Goal: Transaction & Acquisition: Purchase product/service

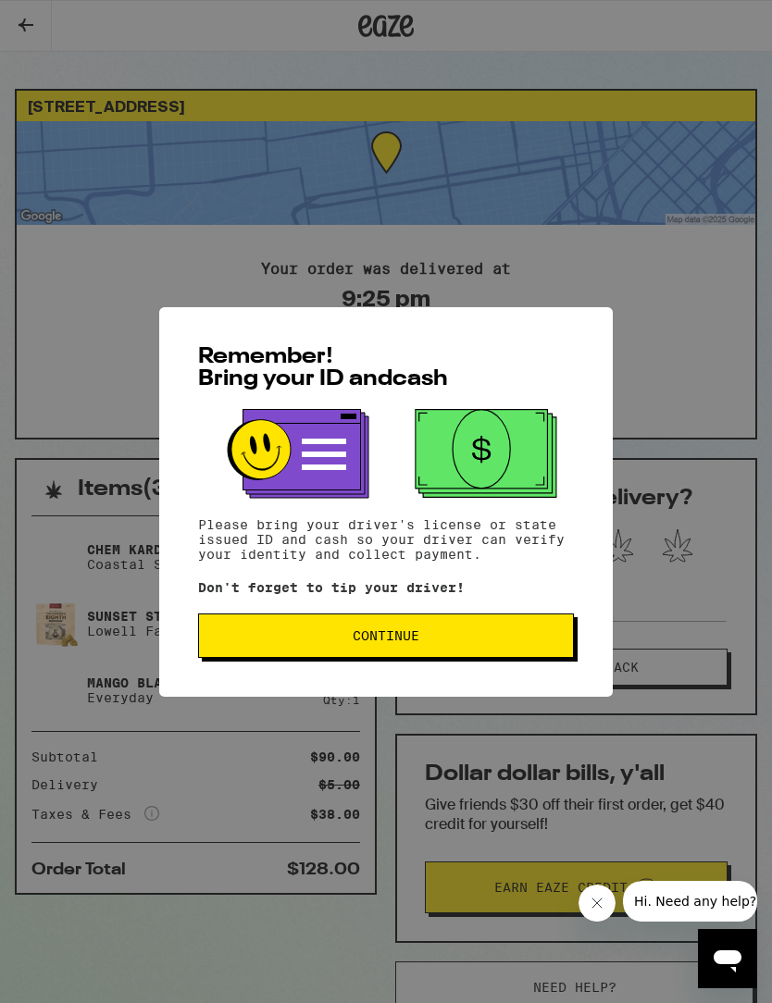
click at [415, 638] on span "Continue" at bounding box center [386, 635] width 67 height 13
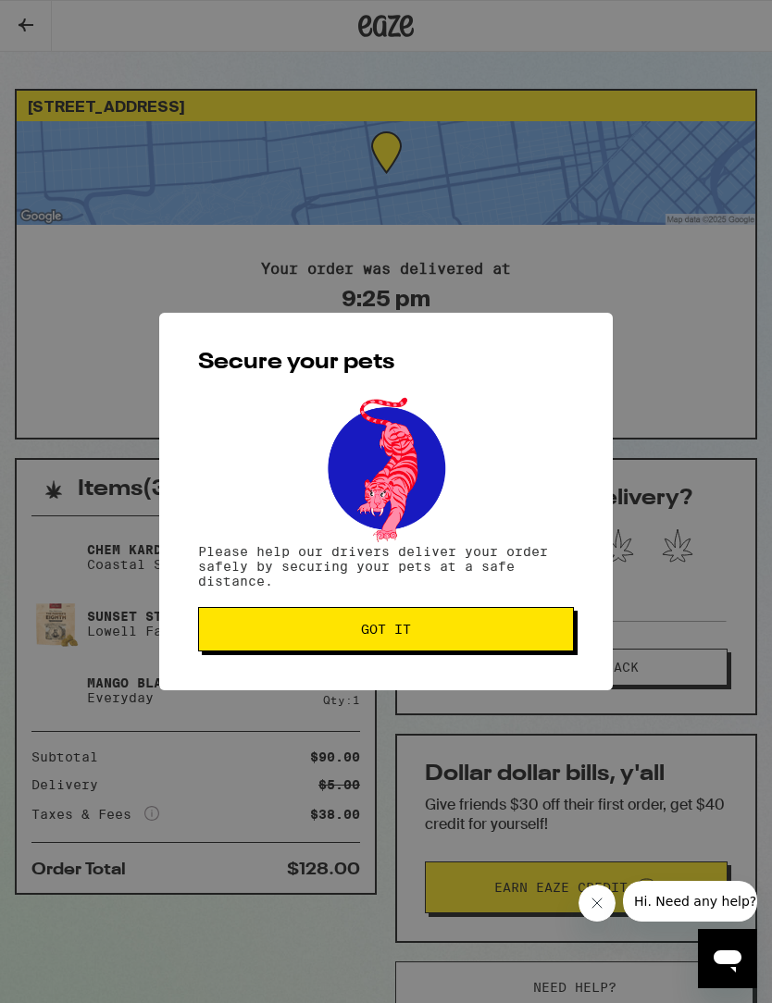
click at [418, 636] on span "Got it" at bounding box center [386, 629] width 344 height 13
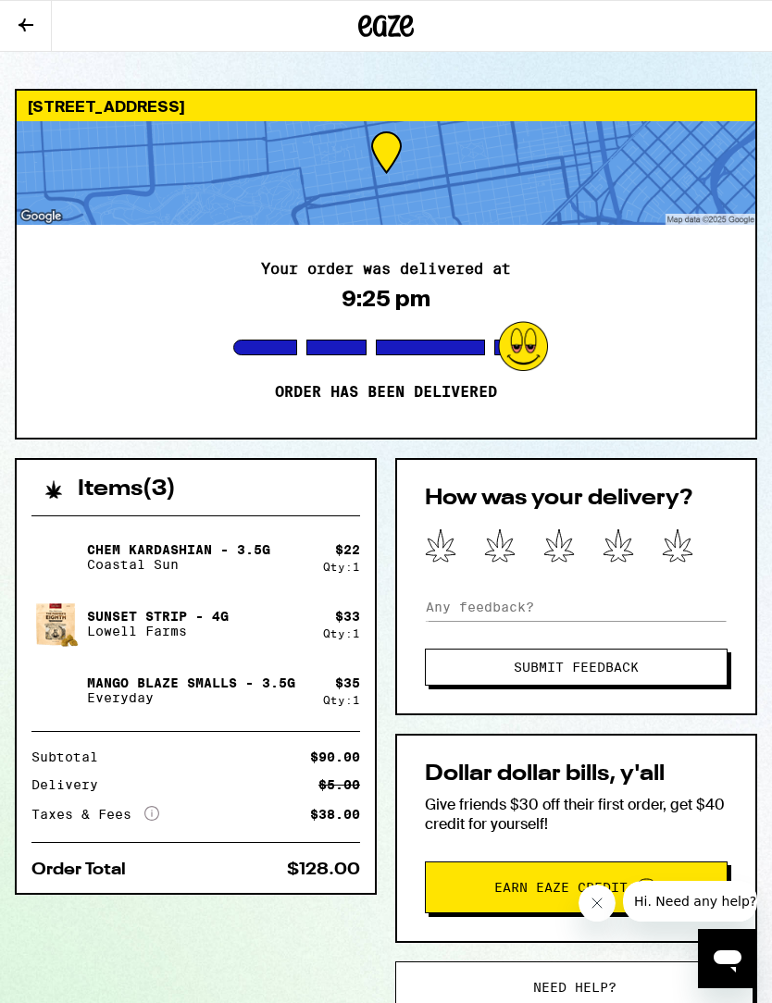
click at [35, 38] on button at bounding box center [26, 26] width 52 height 51
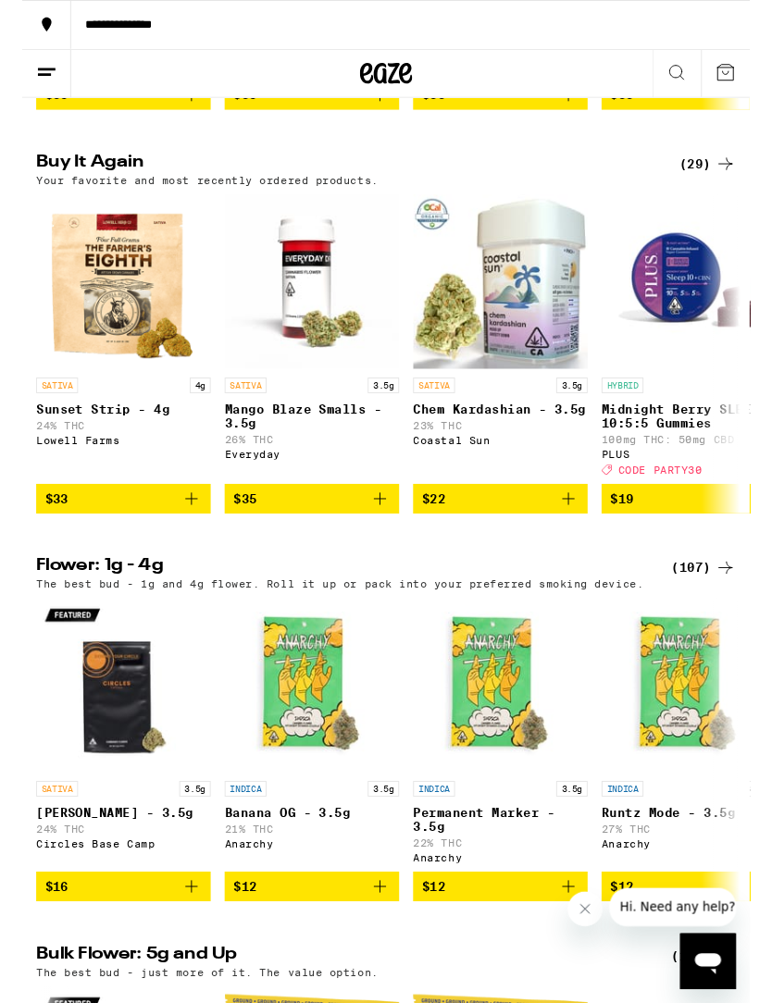
scroll to position [1841, 0]
click at [183, 540] on icon "Add to bag" at bounding box center [179, 529] width 22 height 22
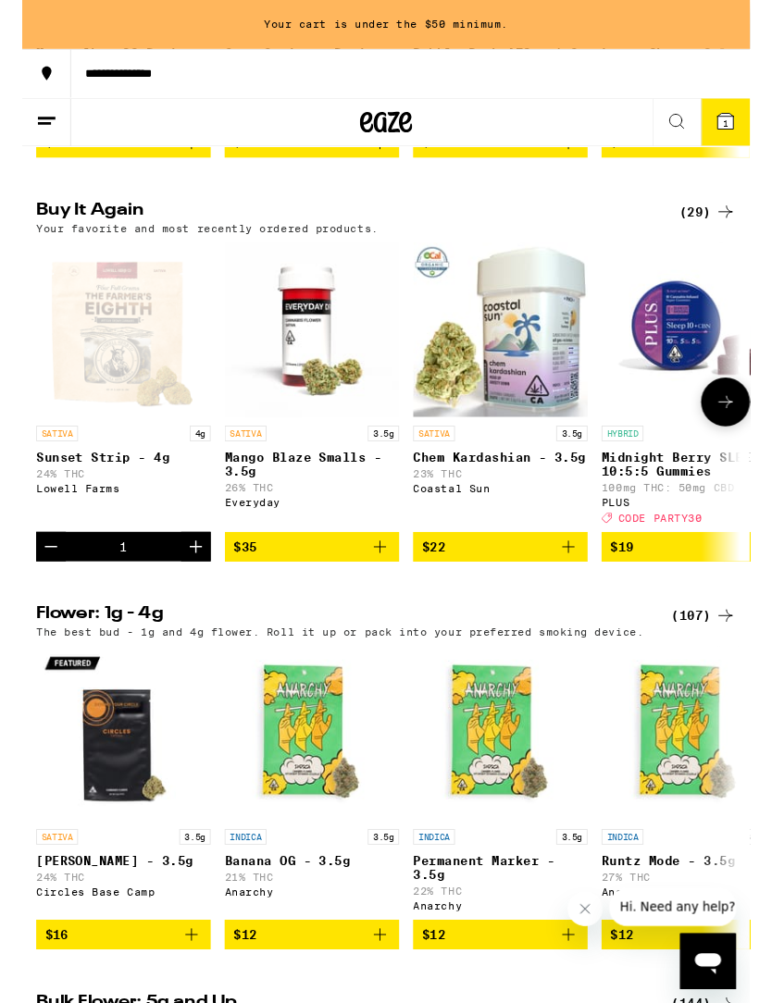
click at [581, 591] on icon "Add to bag" at bounding box center [579, 580] width 22 height 22
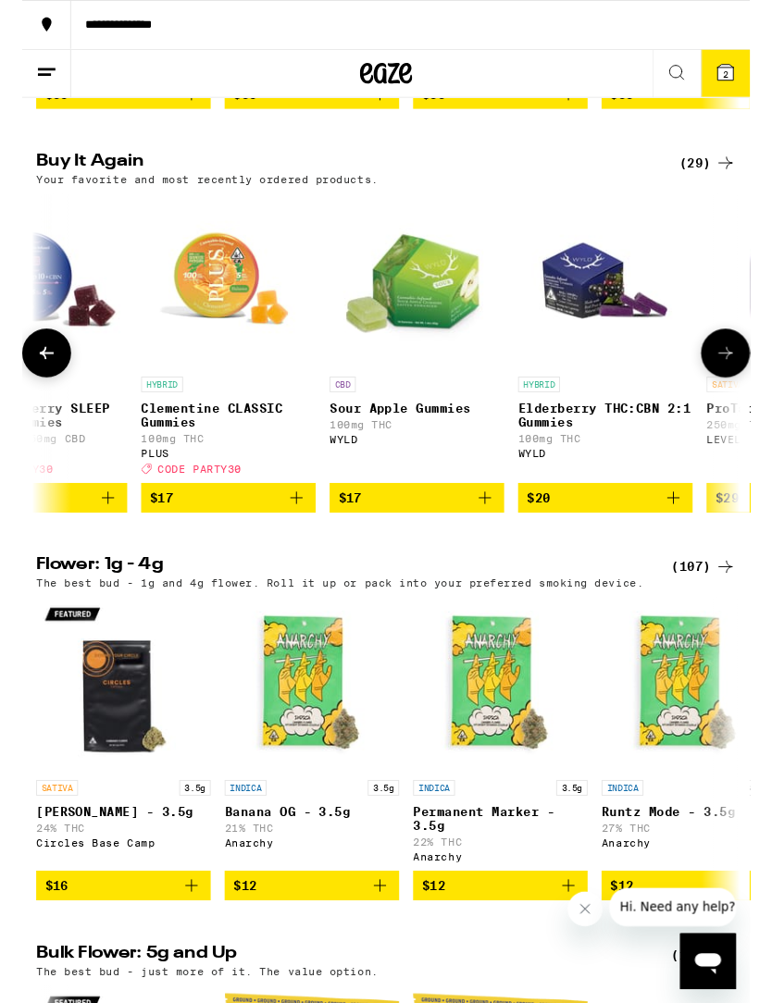
scroll to position [0, 738]
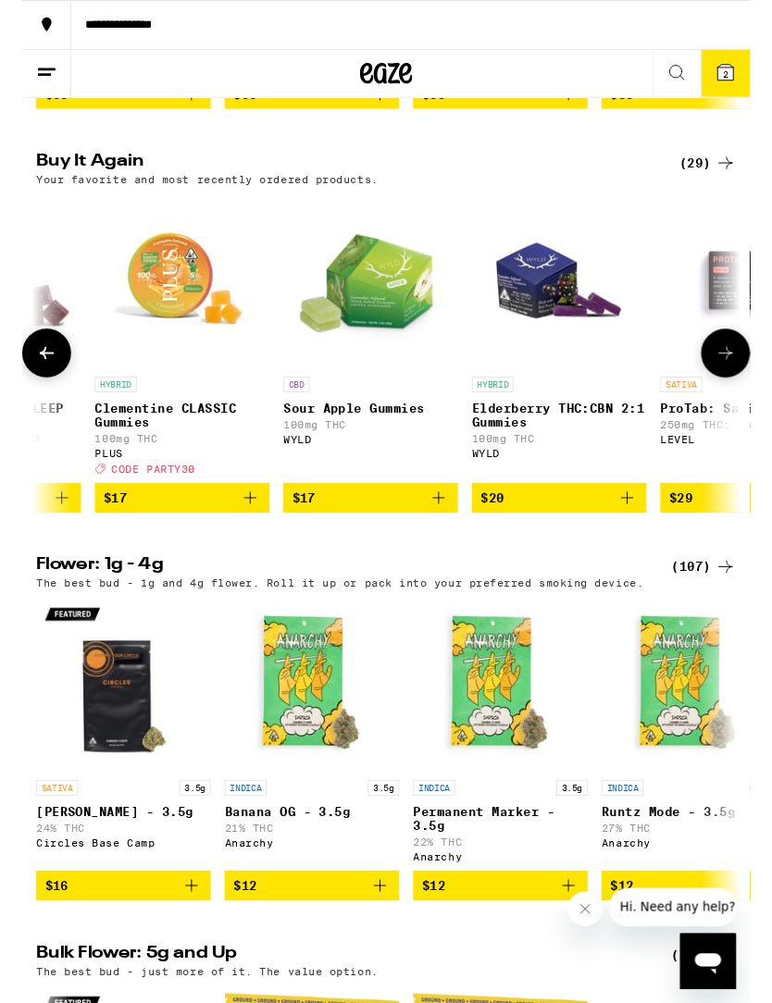
click at [449, 540] on icon "Add to bag" at bounding box center [441, 528] width 22 height 22
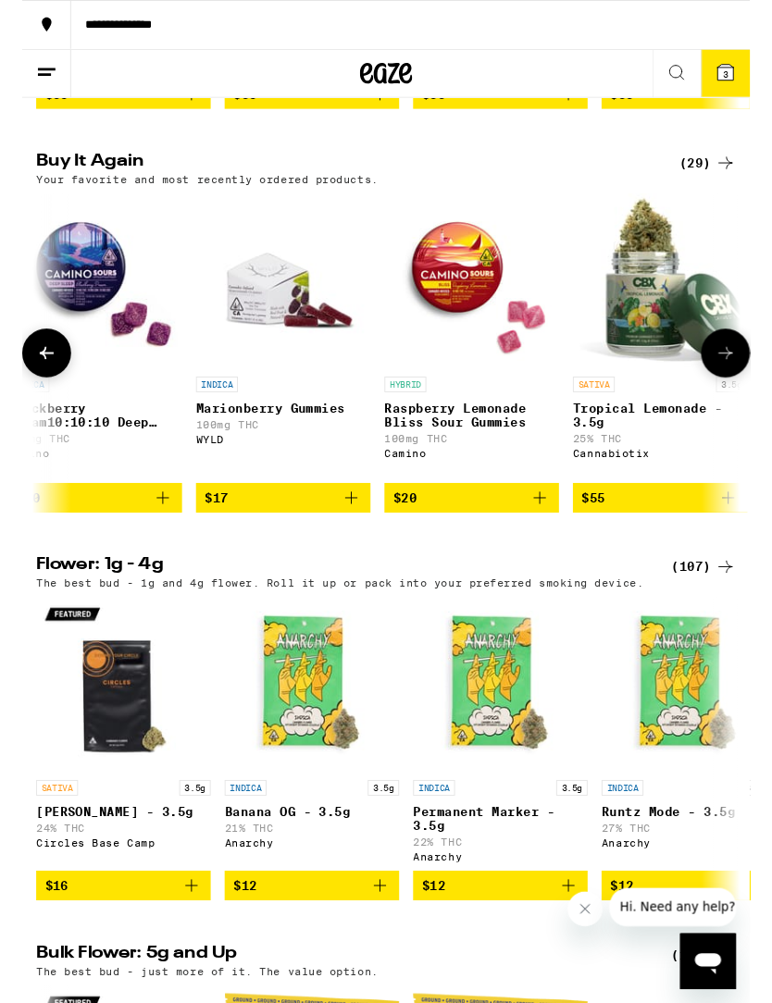
scroll to position [0, 2030]
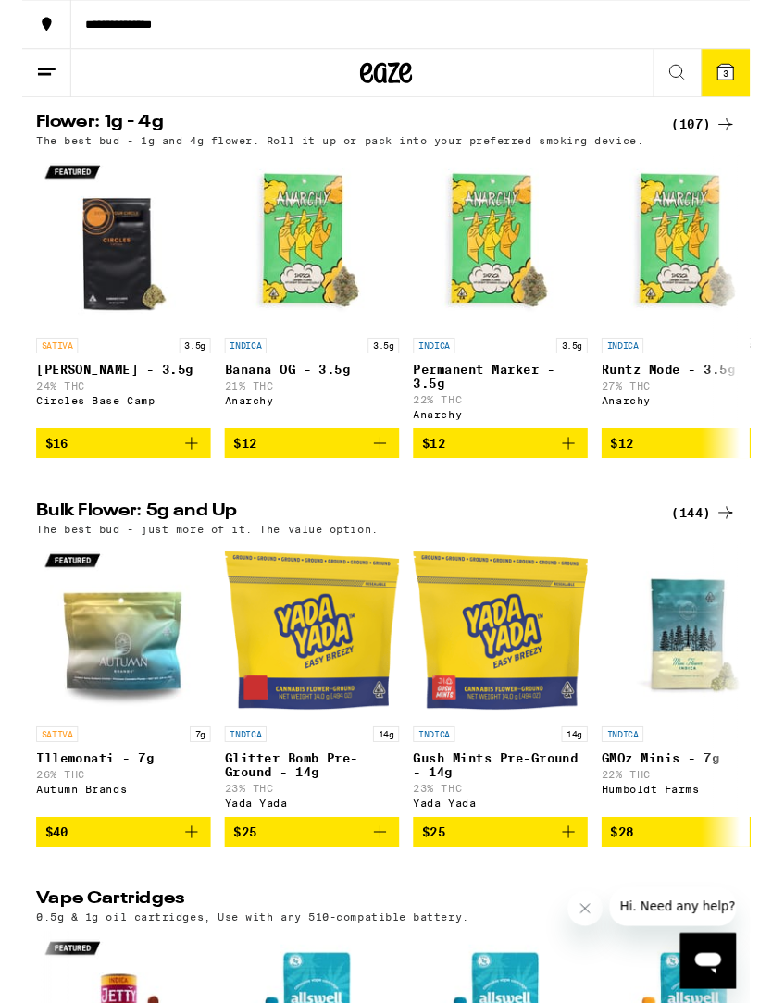
click at [697, 143] on div "(107)" at bounding box center [723, 132] width 68 height 22
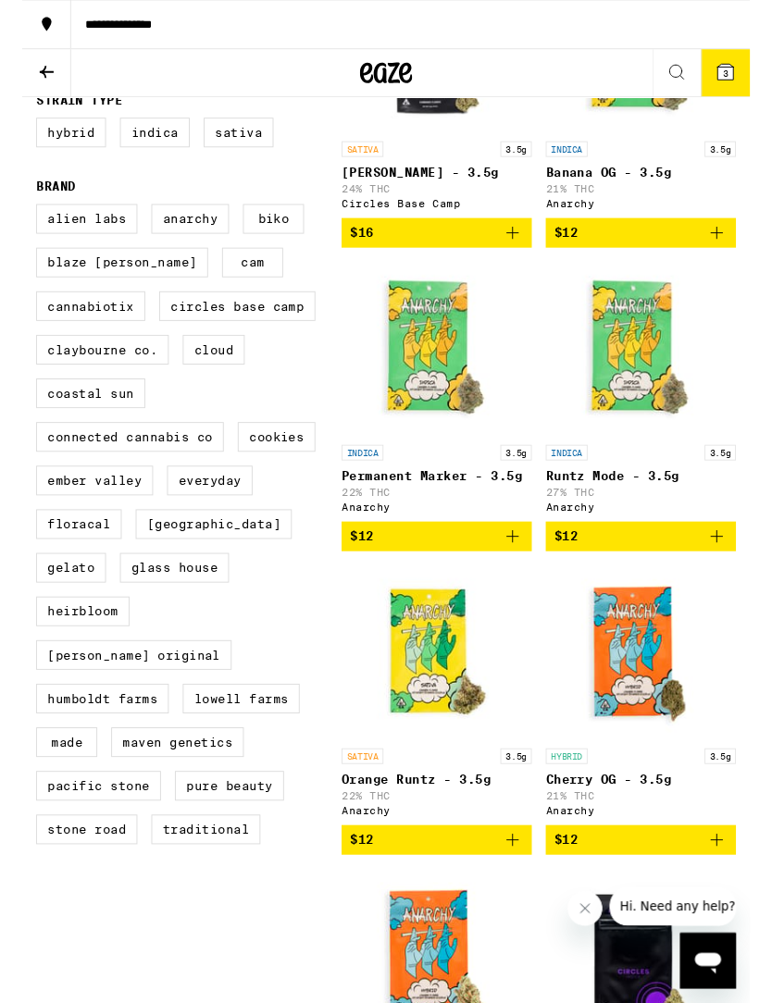
scroll to position [395, 0]
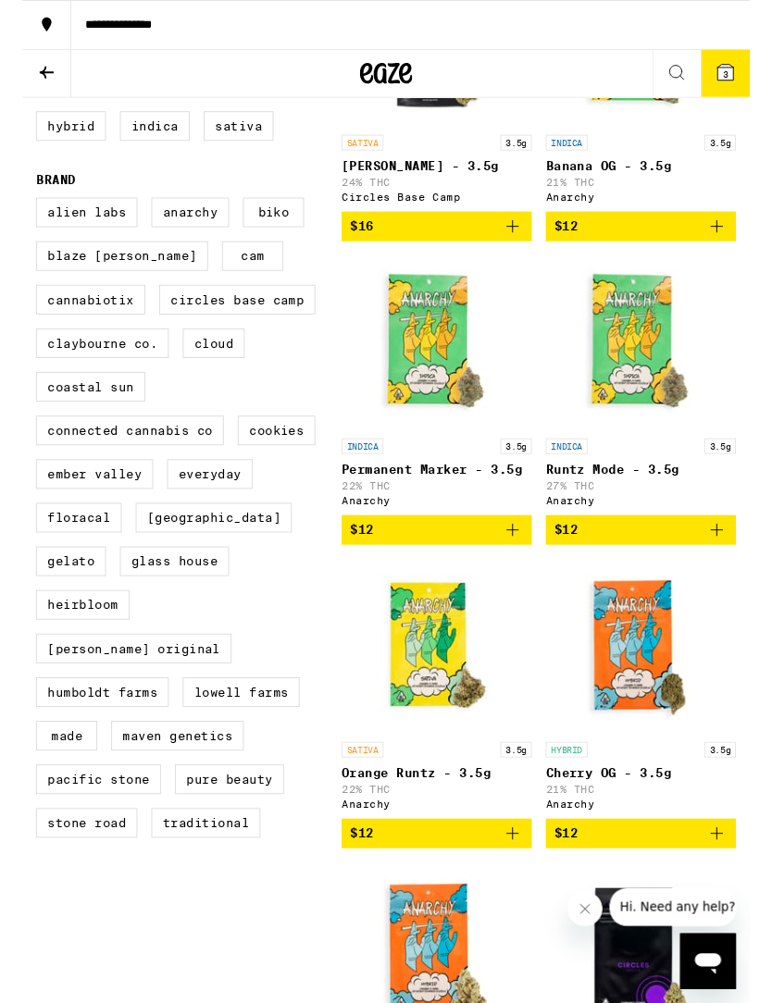
click at [267, 745] on label "Lowell Farms" at bounding box center [232, 733] width 124 height 31
click at [19, 213] on input "Lowell Farms" at bounding box center [19, 212] width 1 height 1
checkbox input "true"
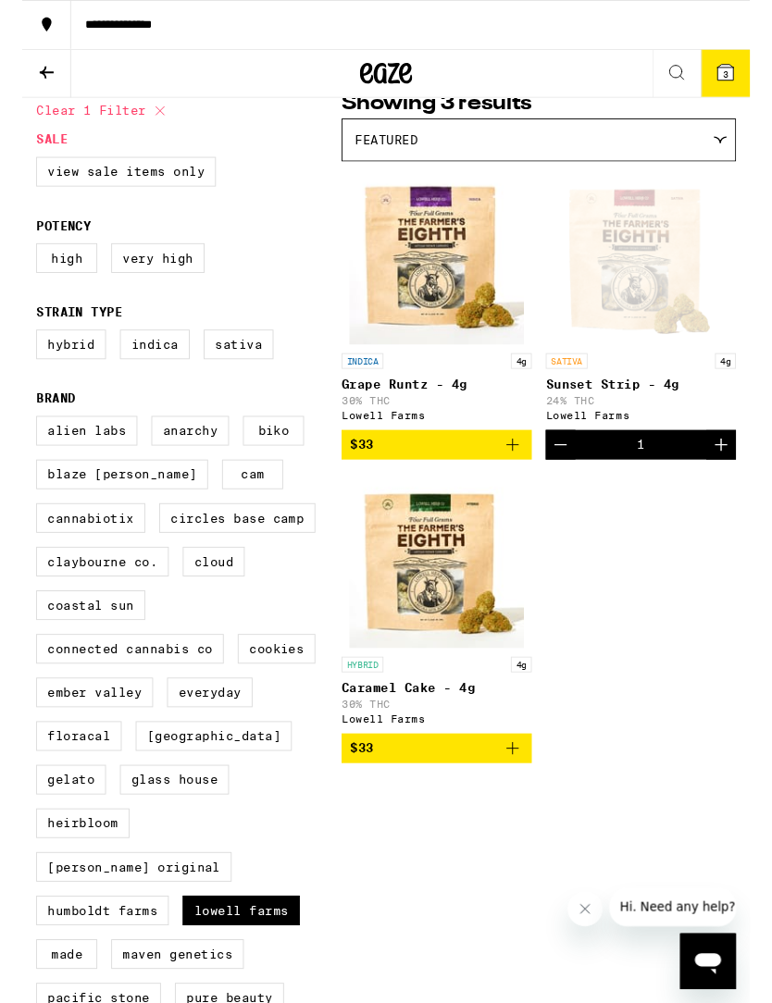
scroll to position [161, 0]
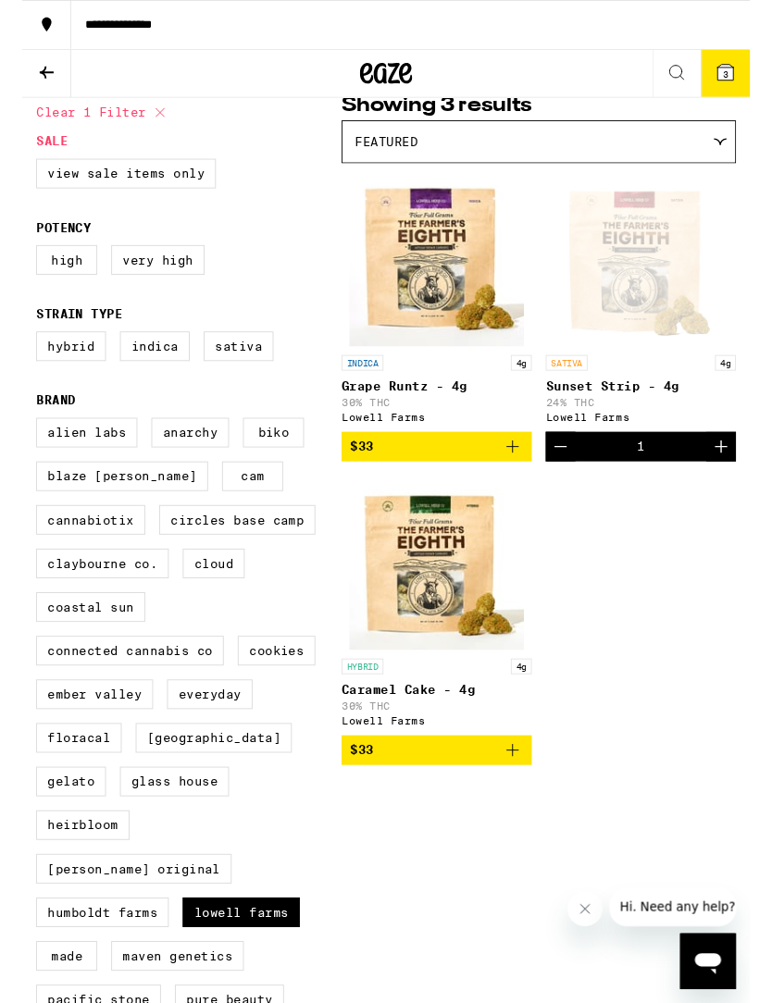
click at [518, 807] on icon "Add to bag" at bounding box center [520, 796] width 22 height 22
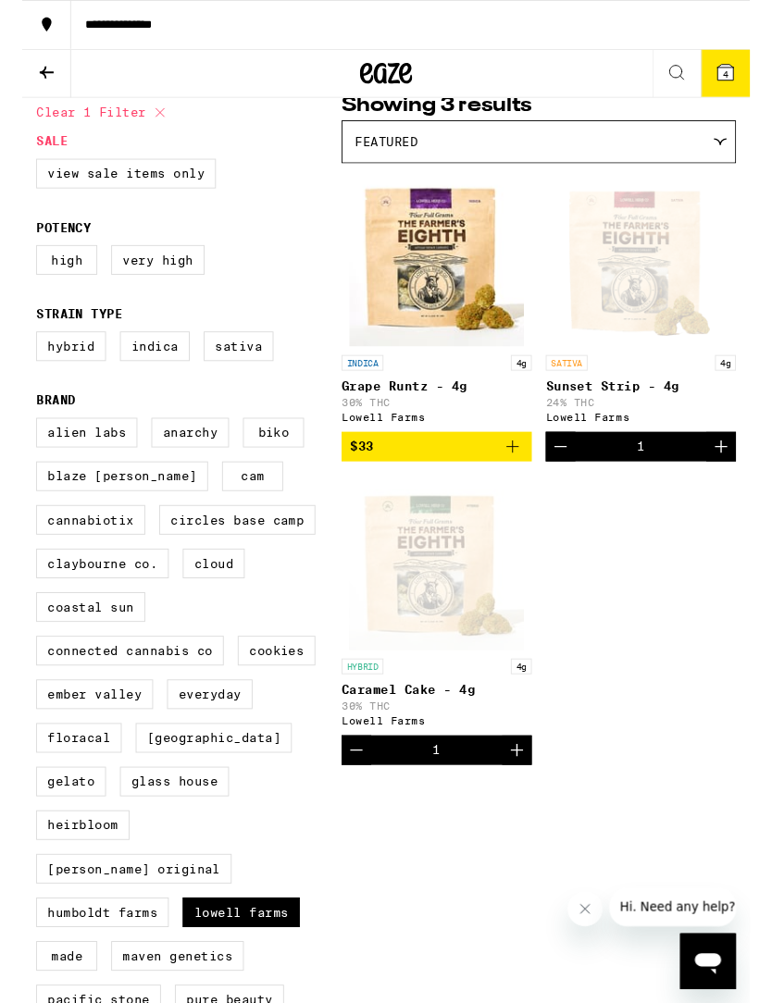
click at [751, 89] on button "4" at bounding box center [746, 78] width 52 height 50
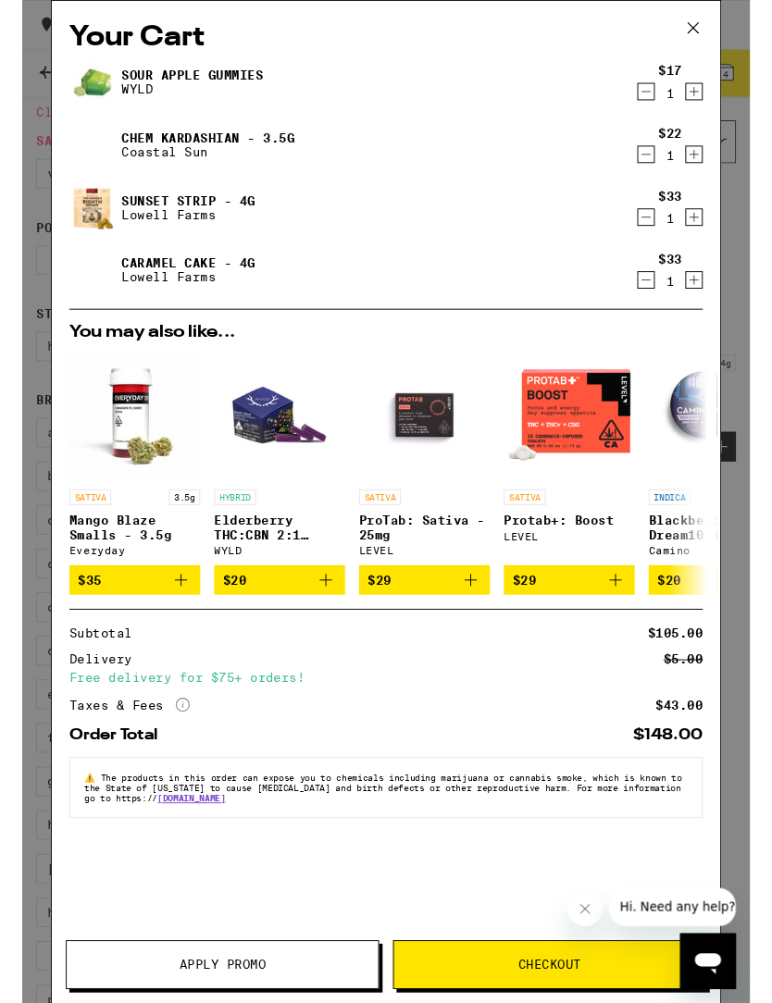
click at [718, 160] on icon "Increment" at bounding box center [712, 164] width 17 height 22
click at [714, 104] on icon "Increment" at bounding box center [712, 97] width 17 height 22
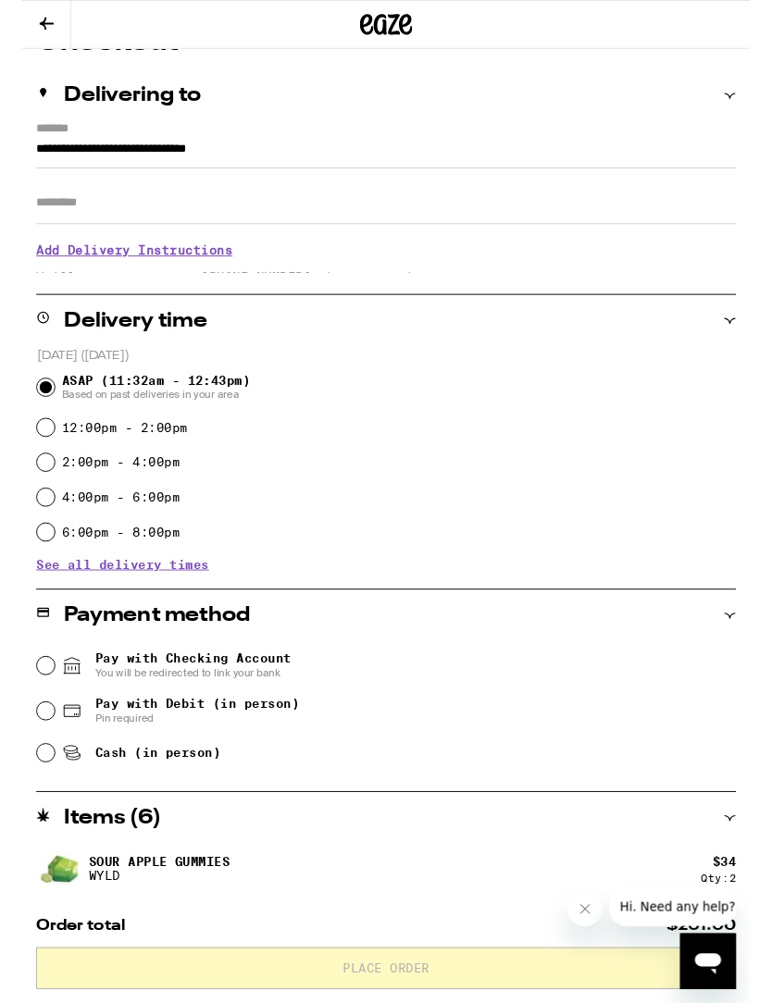
scroll to position [190, 0]
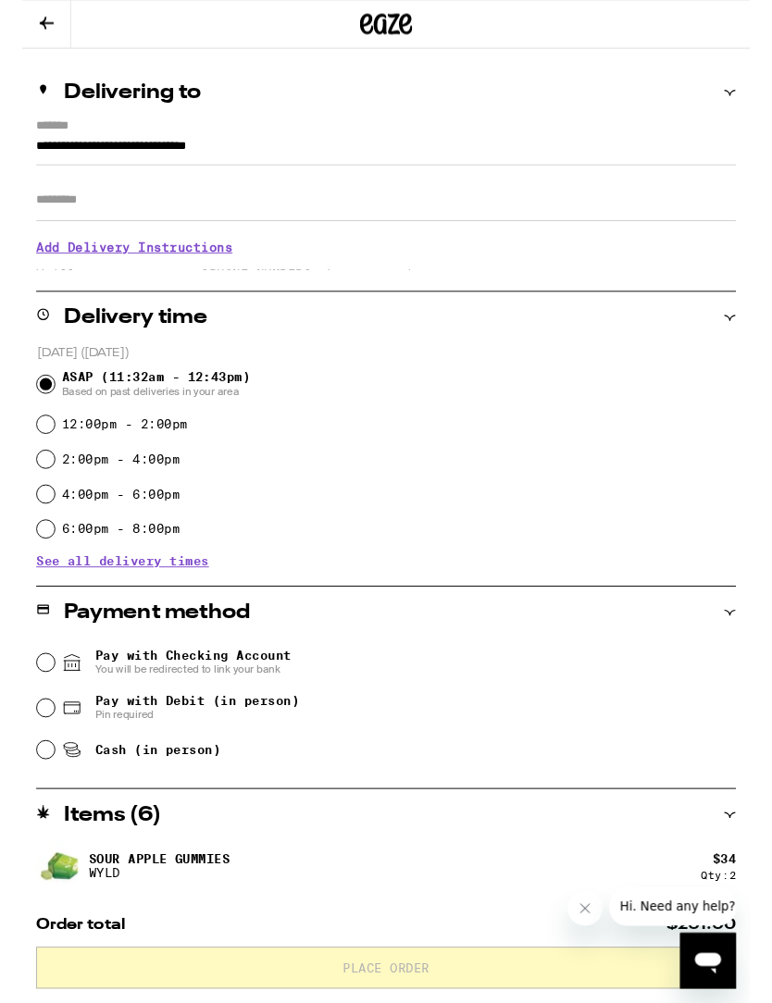
click at [34, 798] on input "Cash (in person)" at bounding box center [25, 796] width 19 height 19
radio input "true"
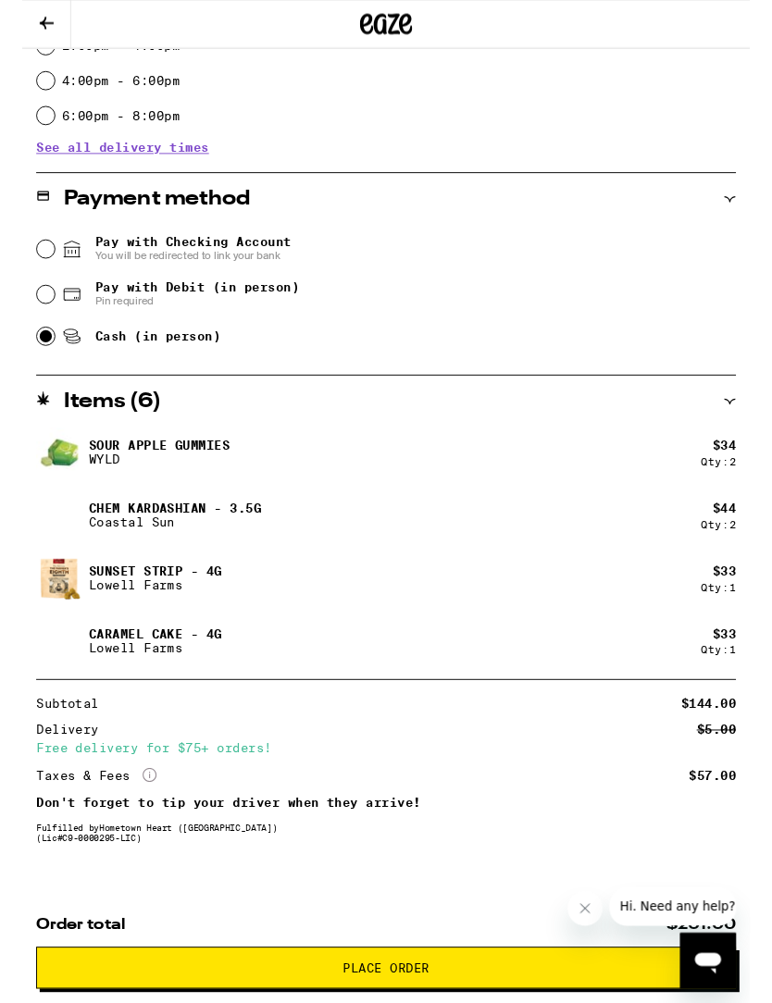
scroll to position [668, 0]
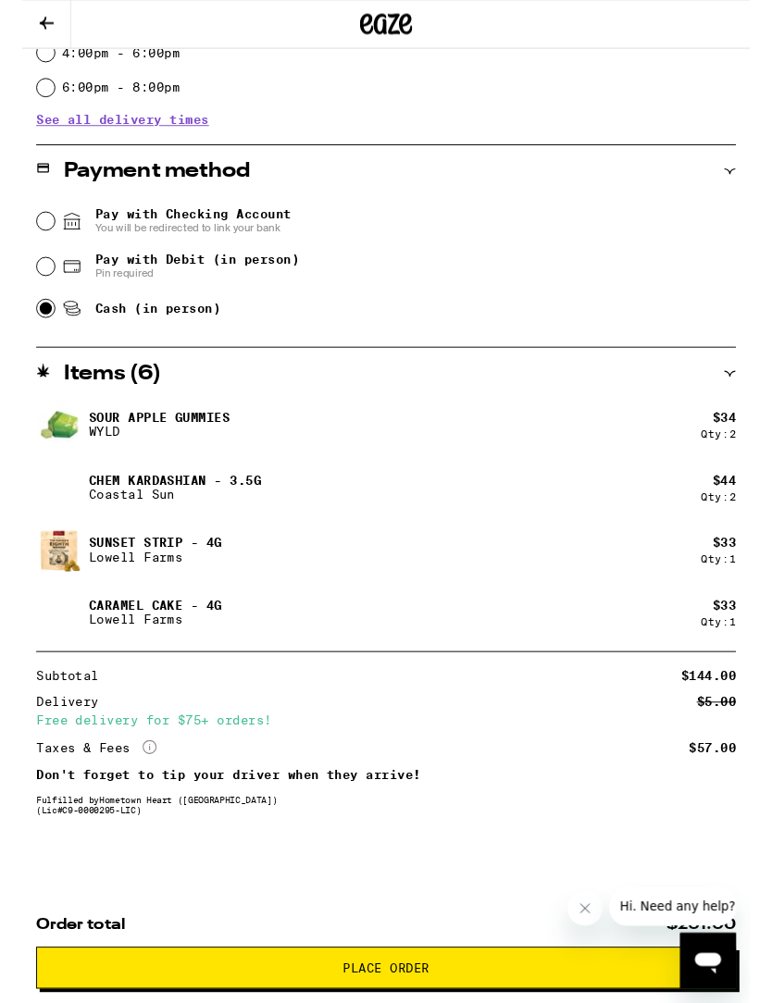
click at [591, 906] on icon "Close message from company" at bounding box center [585, 908] width 15 height 15
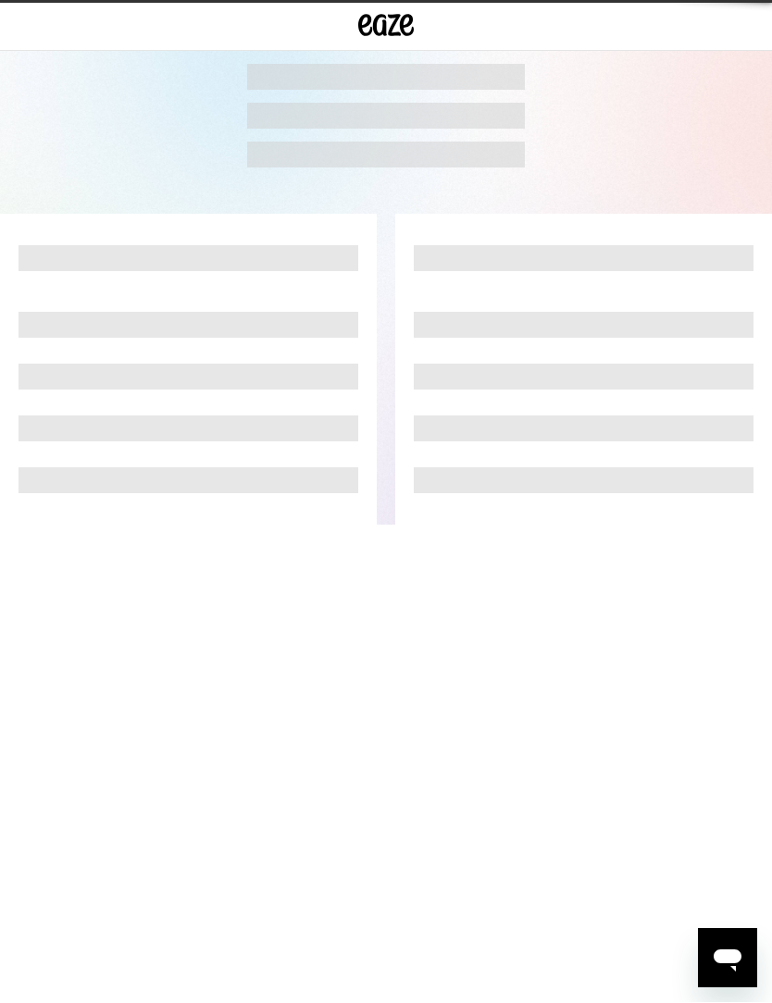
scroll to position [1, 0]
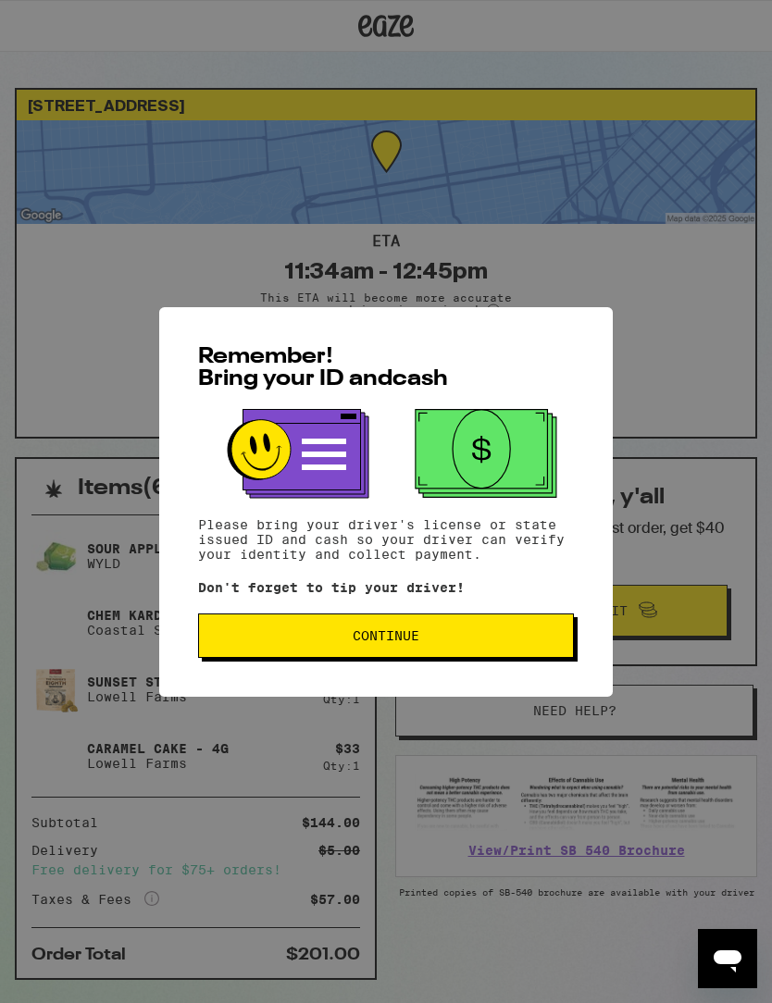
click at [443, 652] on button "Continue" at bounding box center [386, 636] width 376 height 44
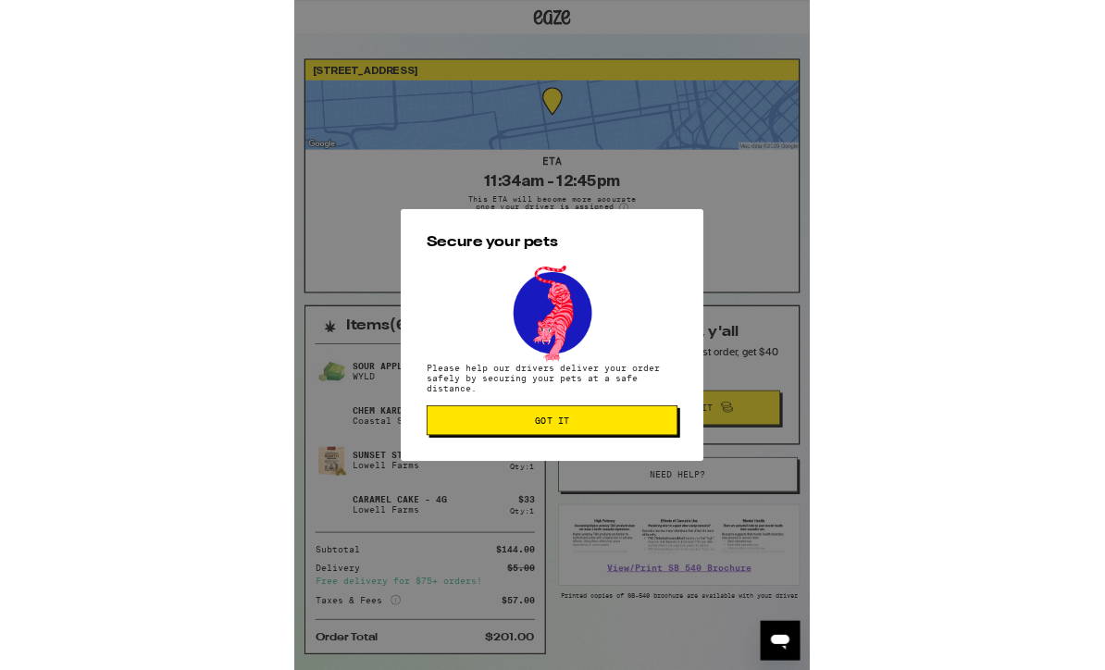
scroll to position [0, 0]
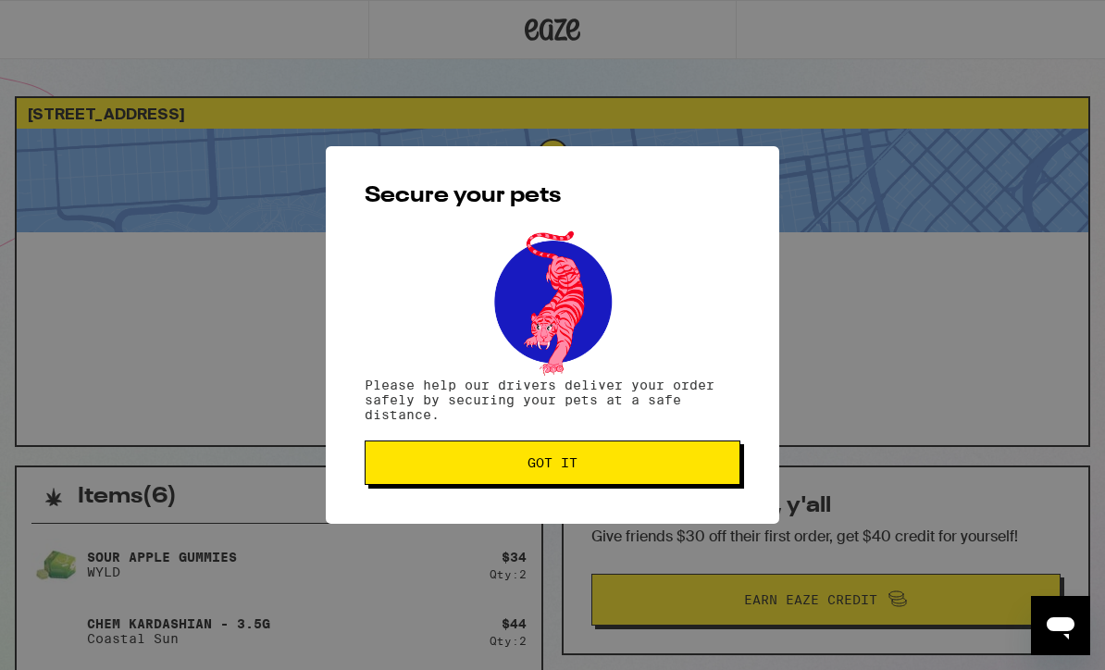
click at [575, 466] on span "Got it" at bounding box center [553, 462] width 50 height 13
